Goal: Complete application form

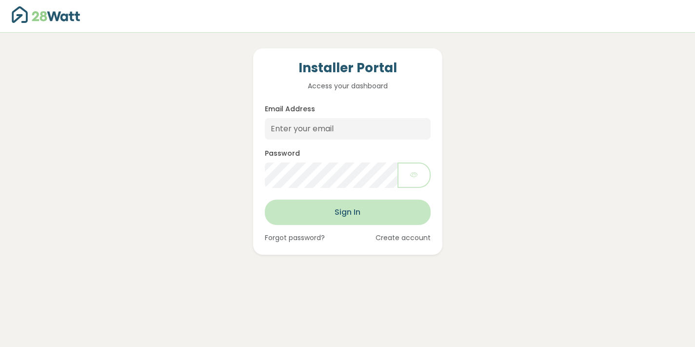
scroll to position [223, 0]
type input "[EMAIL_ADDRESS][DOMAIN_NAME]"
click at [349, 225] on button "Sign In" at bounding box center [348, 211] width 166 height 25
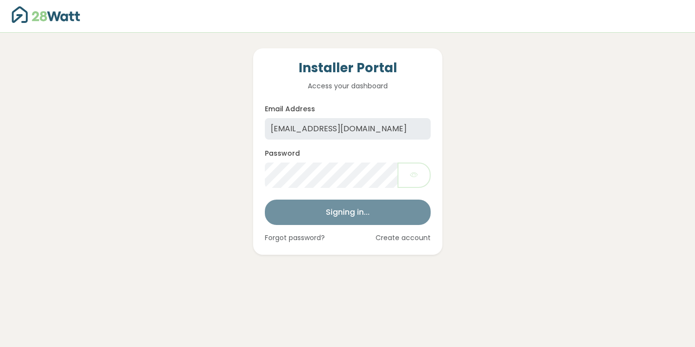
click at [346, 212] on form "Email Address dougb@thesolarbroker.net.au Password Loading... Signing in... For…" at bounding box center [348, 173] width 166 height 140
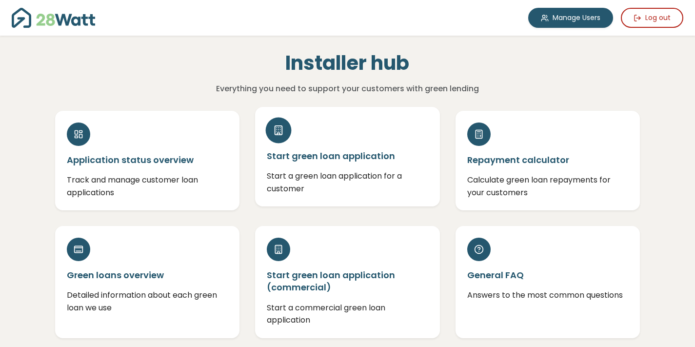
click at [358, 160] on h5 "Start green loan application" at bounding box center [347, 156] width 161 height 12
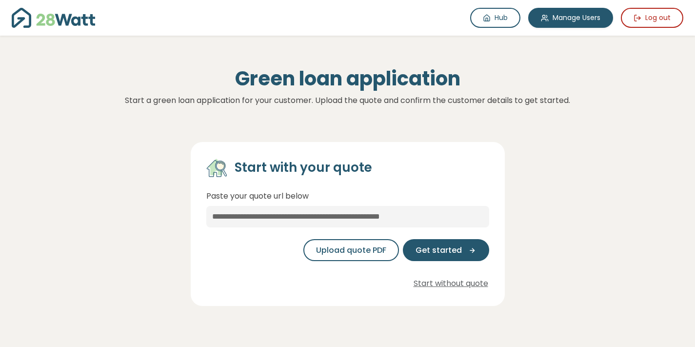
scroll to position [223, 0]
click at [365, 257] on button "Upload quote PDF" at bounding box center [351, 250] width 96 height 22
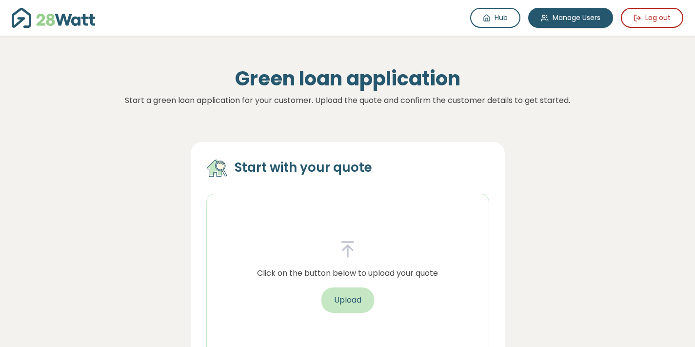
click at [346, 303] on button "Upload" at bounding box center [347, 299] width 53 height 25
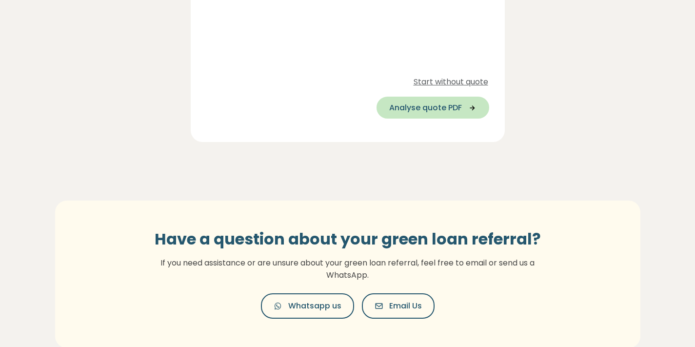
scroll to position [291, 0]
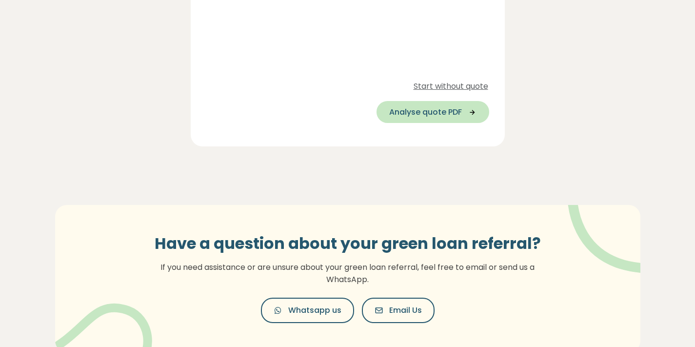
click at [438, 117] on span "Analyse quote PDF" at bounding box center [425, 112] width 73 height 12
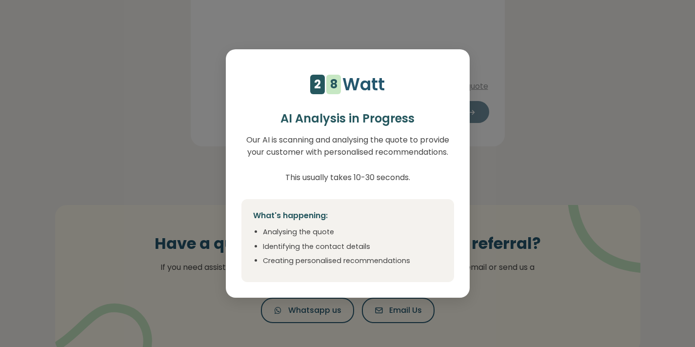
select select "**"
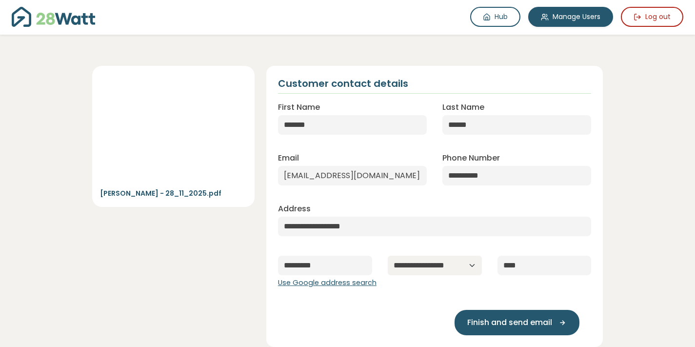
scroll to position [0, 0]
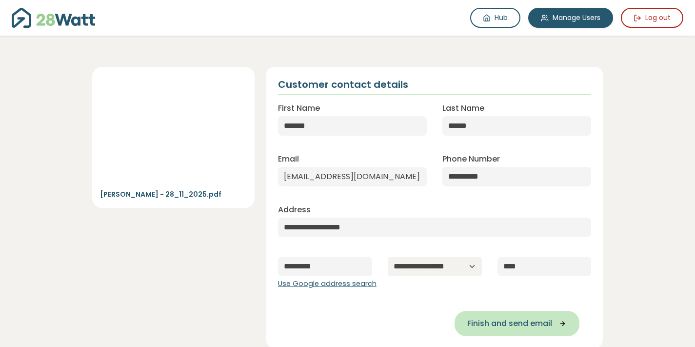
click at [529, 323] on span "Finish and send email" at bounding box center [509, 323] width 85 height 12
type input "**********"
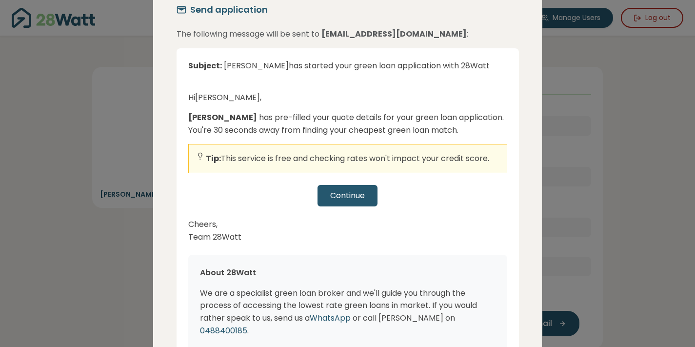
scroll to position [28, 0]
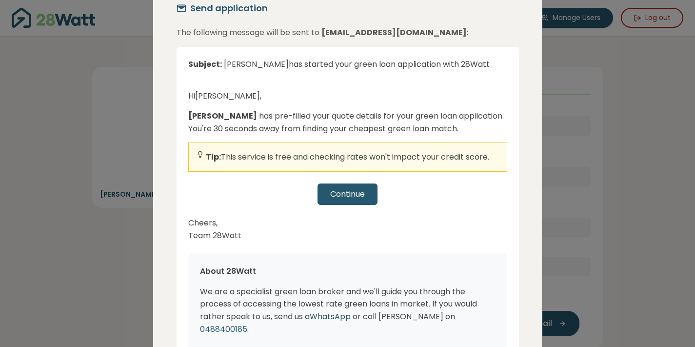
click at [352, 195] on div "Continue" at bounding box center [347, 193] width 319 height 21
click at [339, 199] on div "Continue" at bounding box center [347, 193] width 319 height 21
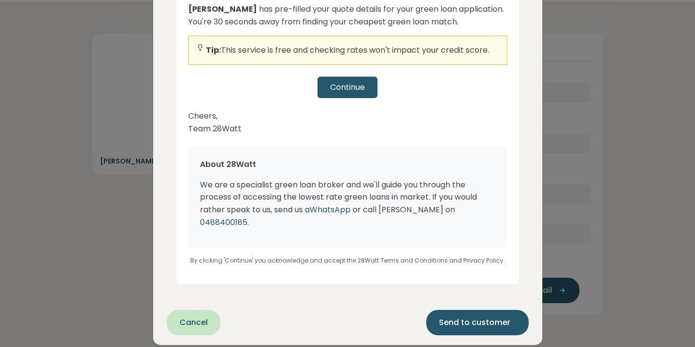
scroll to position [50, 0]
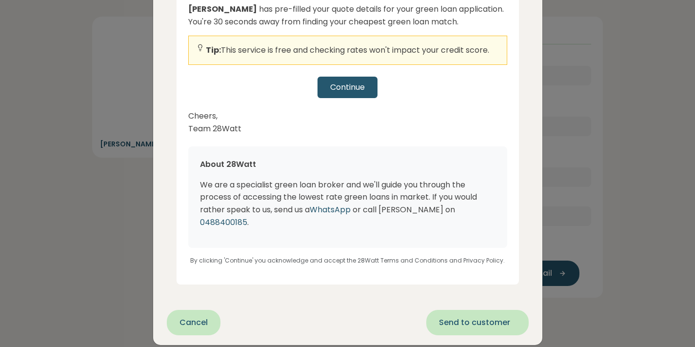
click at [464, 318] on button "Send to customer" at bounding box center [477, 322] width 102 height 25
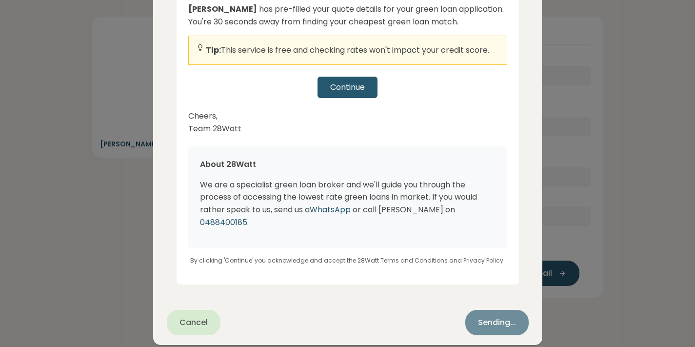
scroll to position [0, 0]
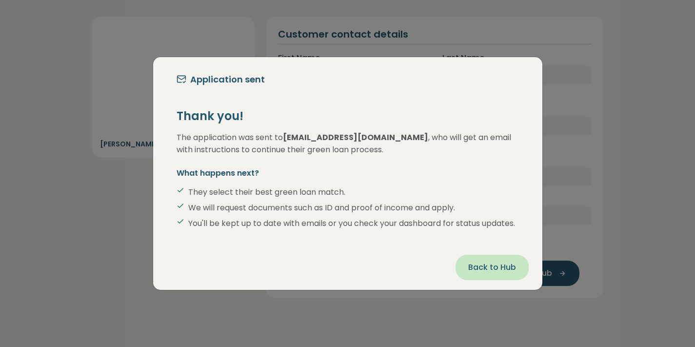
click at [495, 270] on span "Back to Hub" at bounding box center [492, 267] width 48 height 12
